Goal: Task Accomplishment & Management: Manage account settings

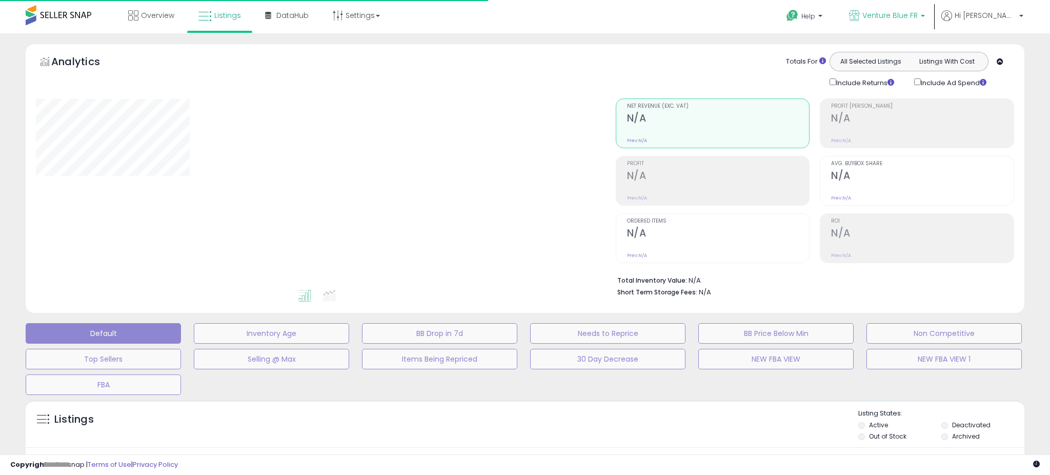
click at [925, 21] on p "Venture Blue FR" at bounding box center [887, 16] width 76 height 13
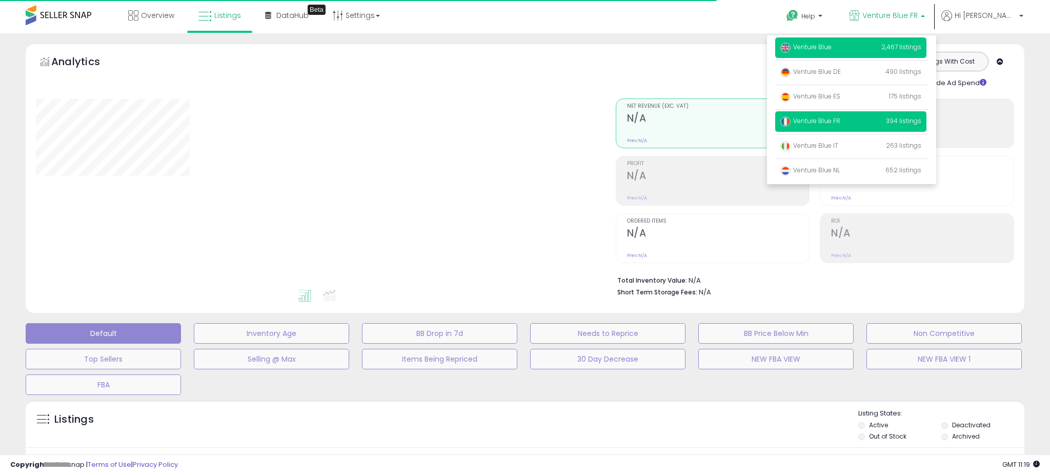
click at [867, 52] on p "Venture Blue 2,467 listings" at bounding box center [850, 47] width 151 height 21
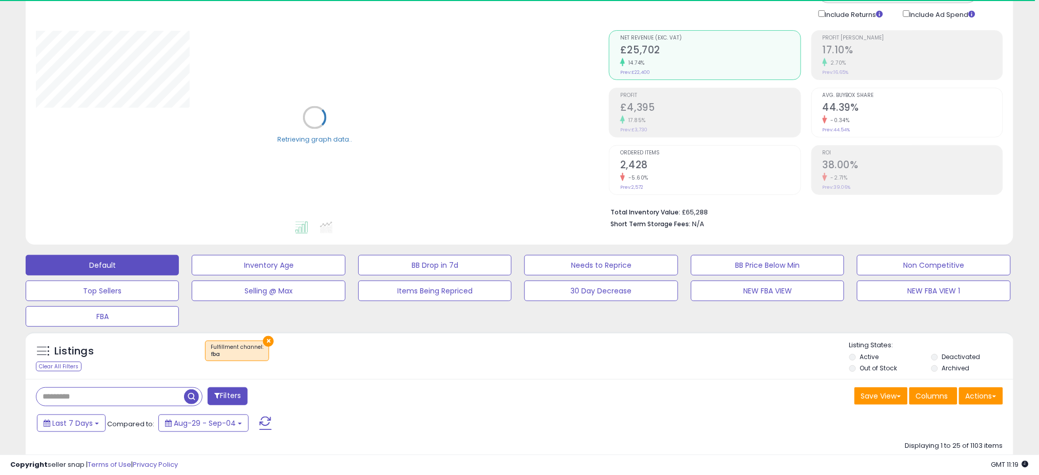
scroll to position [205, 0]
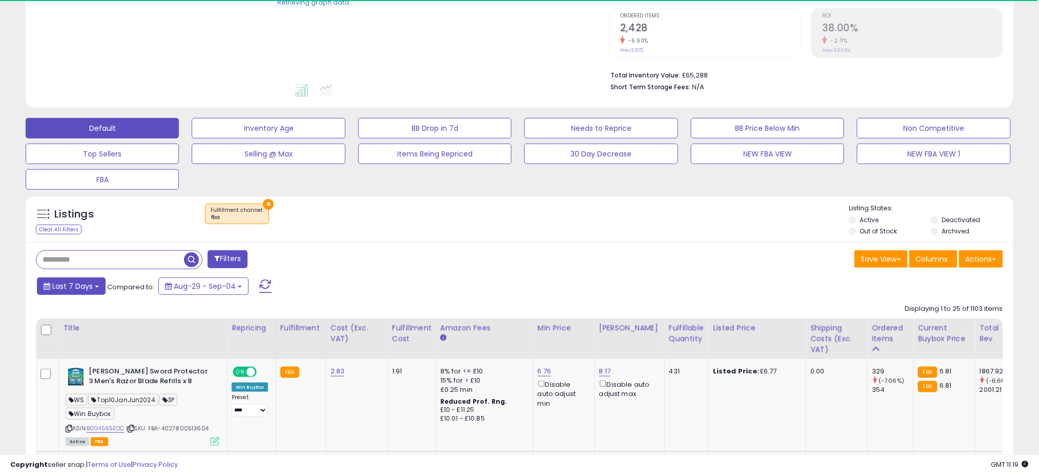
click at [84, 291] on button "Last 7 Days" at bounding box center [71, 285] width 69 height 17
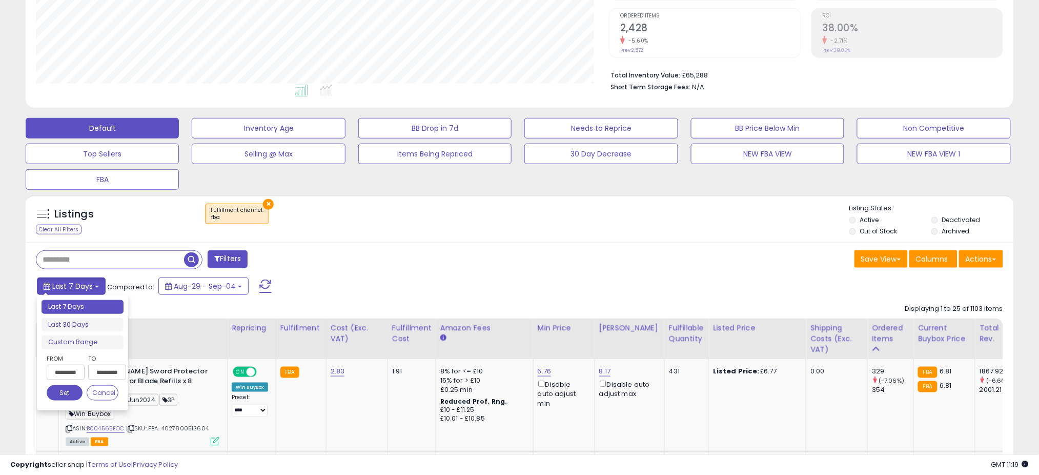
scroll to position [210, 573]
click at [428, 254] on div "Filters" at bounding box center [274, 260] width 492 height 21
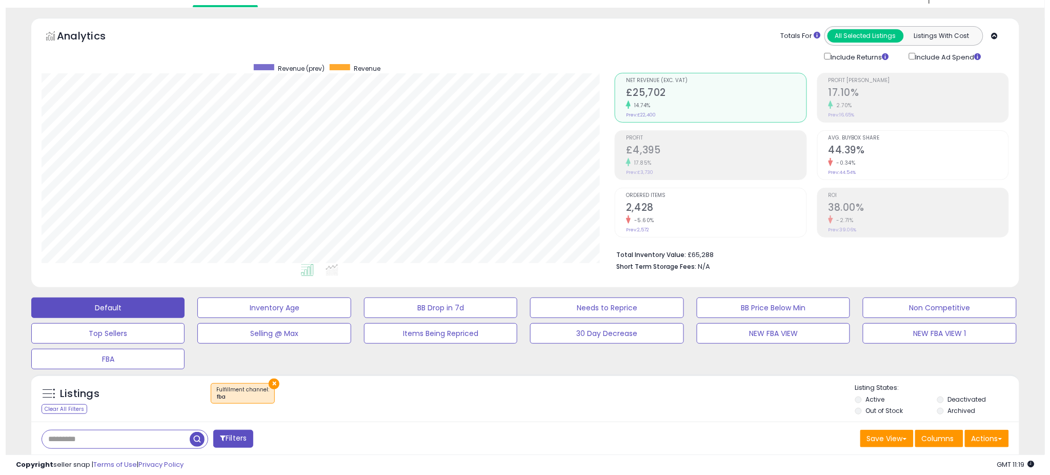
scroll to position [0, 0]
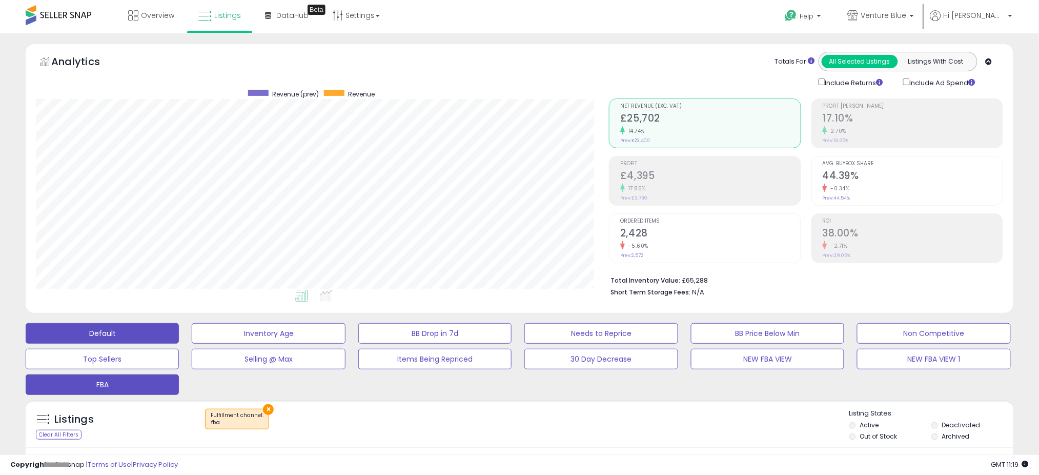
click at [133, 378] on button "FBA" at bounding box center [102, 384] width 153 height 21
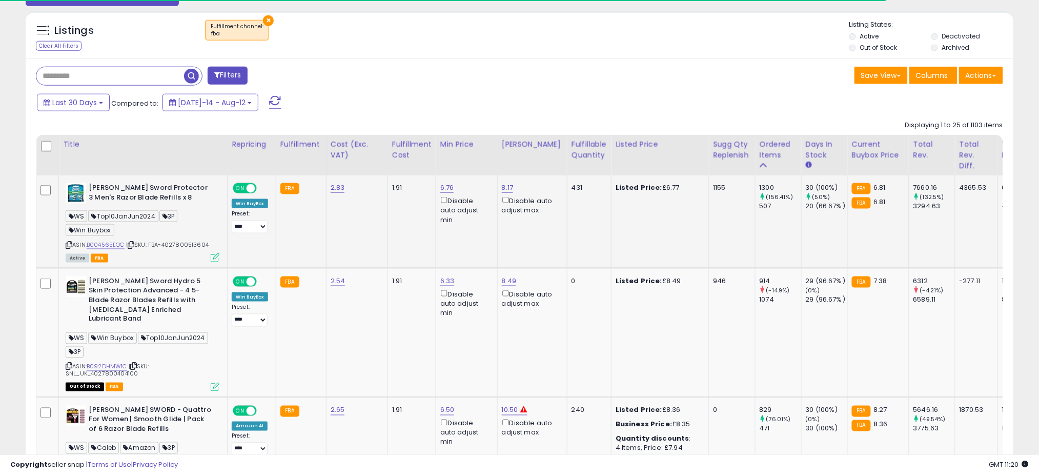
scroll to position [410, 0]
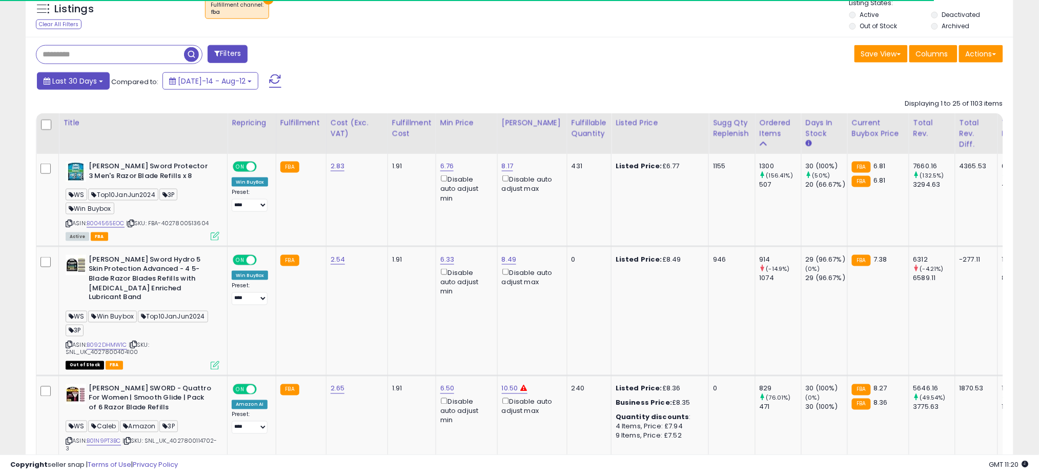
click at [90, 80] on span "Last 30 Days" at bounding box center [74, 81] width 45 height 10
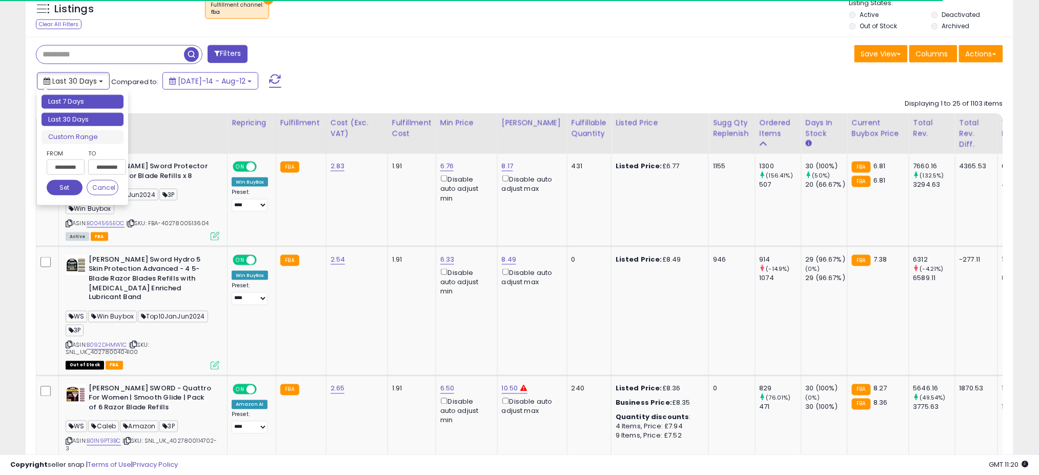
type input "**********"
click at [78, 99] on li "Last 7 Days" at bounding box center [83, 102] width 82 height 14
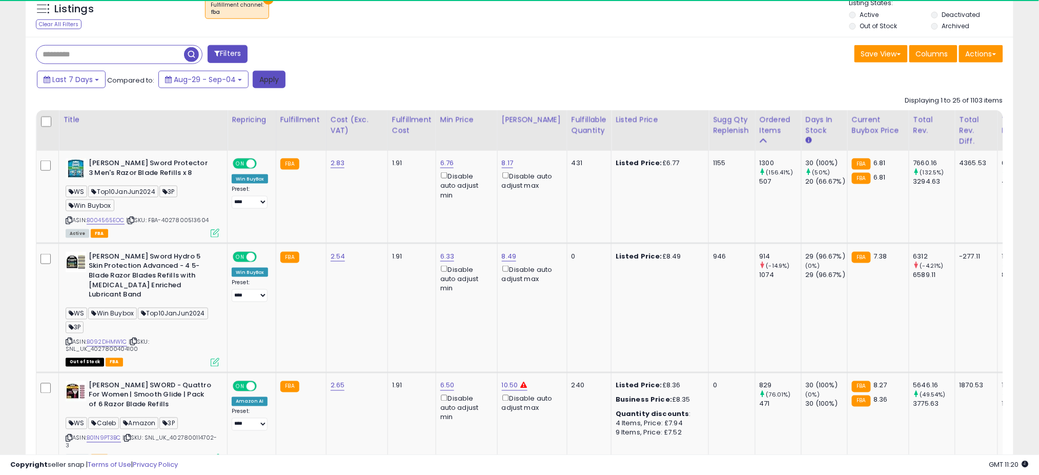
click at [272, 80] on button "Apply" at bounding box center [269, 79] width 33 height 17
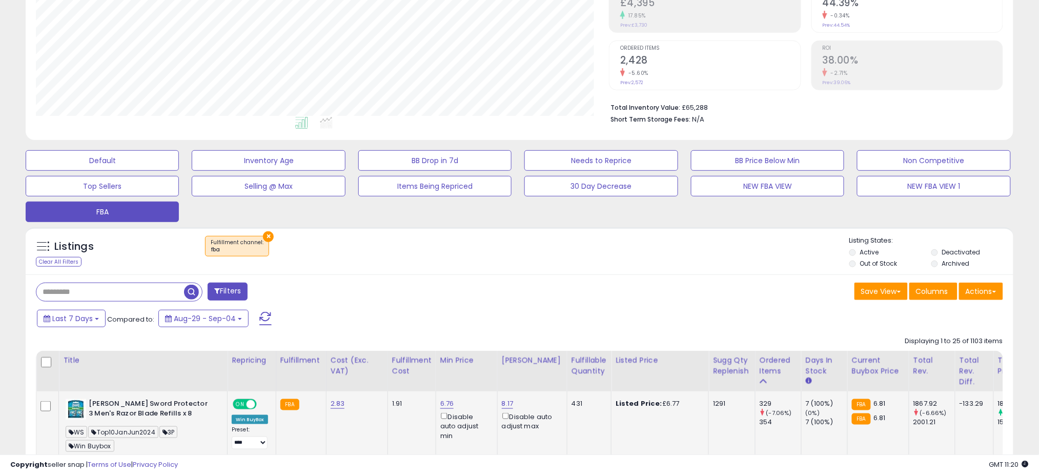
scroll to position [273, 0]
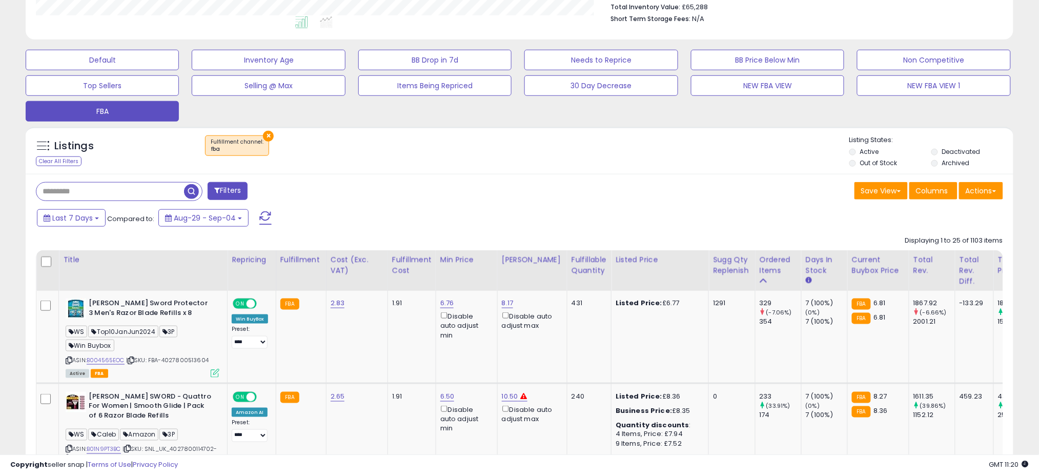
click at [87, 196] on input "text" at bounding box center [110, 191] width 148 height 18
type input "*"
type input "*******"
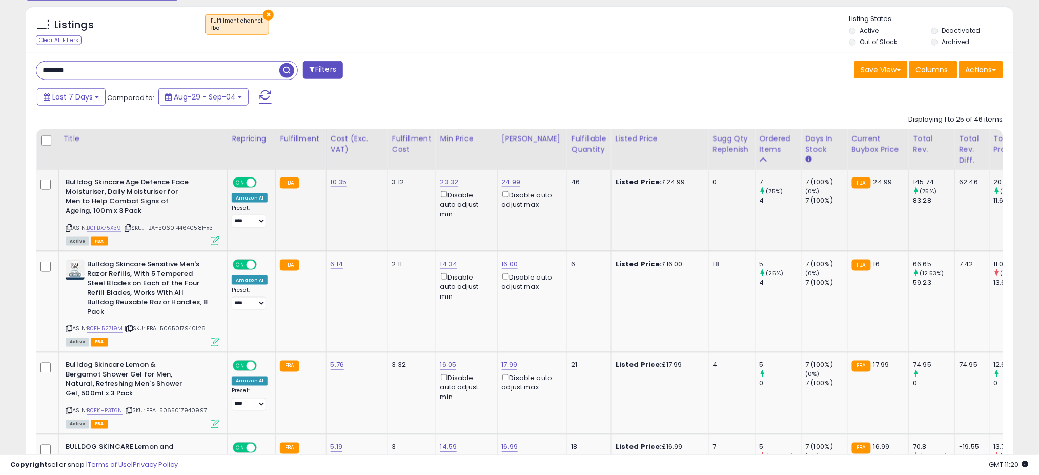
scroll to position [210, 573]
click at [463, 88] on div "Last 7 Days Compared to: Aug-29 - Sep-04" at bounding box center [396, 98] width 725 height 23
drag, startPoint x: 127, startPoint y: 69, endPoint x: 18, endPoint y: 35, distance: 113.8
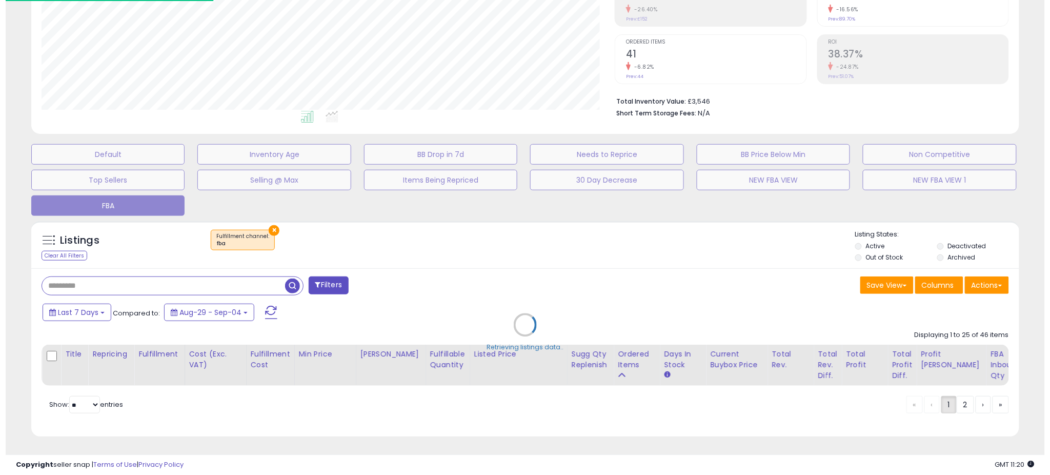
scroll to position [0, 0]
